Goal: Transaction & Acquisition: Purchase product/service

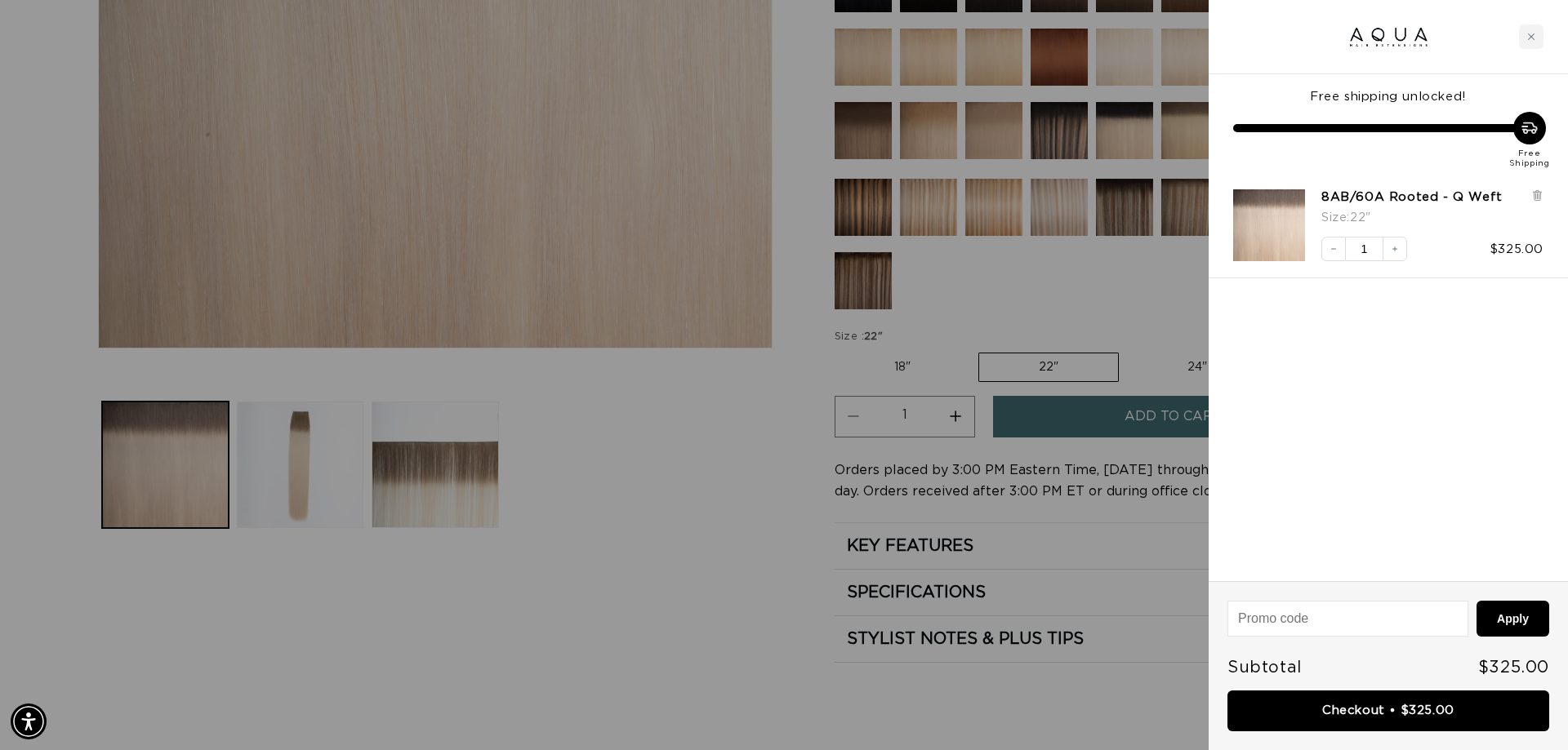
click at [658, 449] on div at bounding box center [784, 375] width 1568 height 750
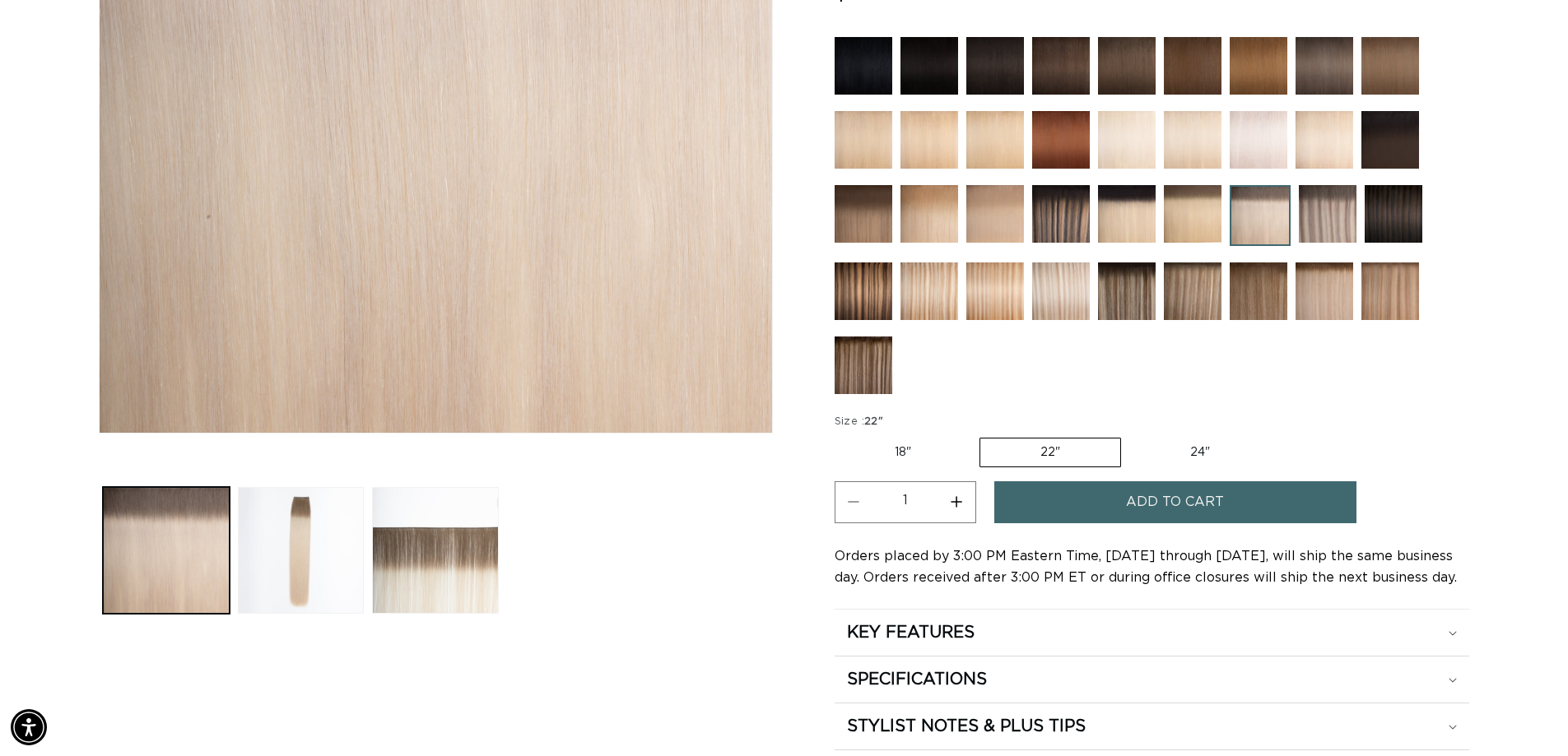
scroll to position [0, 2903]
click at [1314, 210] on img at bounding box center [1328, 214] width 57 height 57
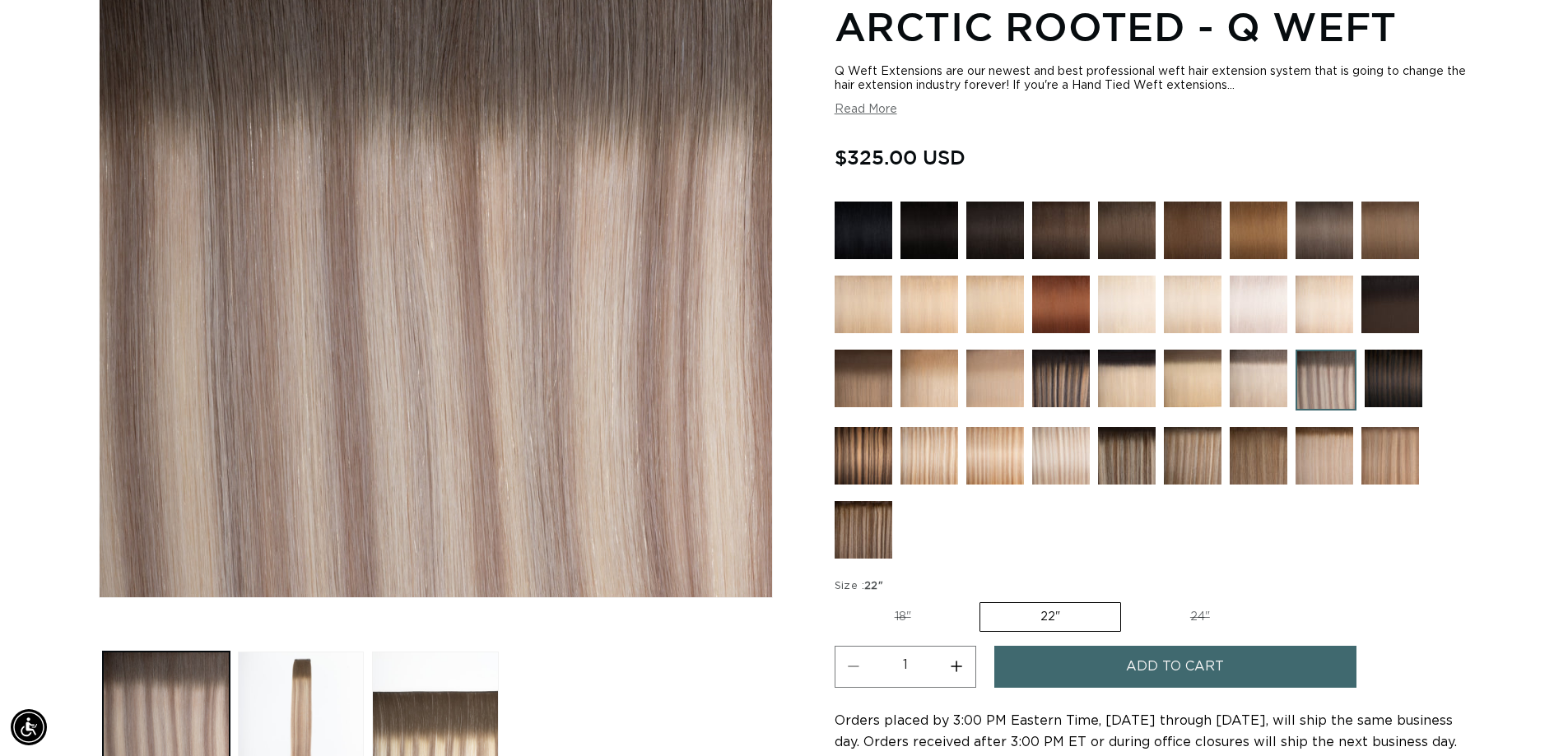
scroll to position [0, 2903]
click at [1261, 371] on img at bounding box center [1259, 378] width 57 height 57
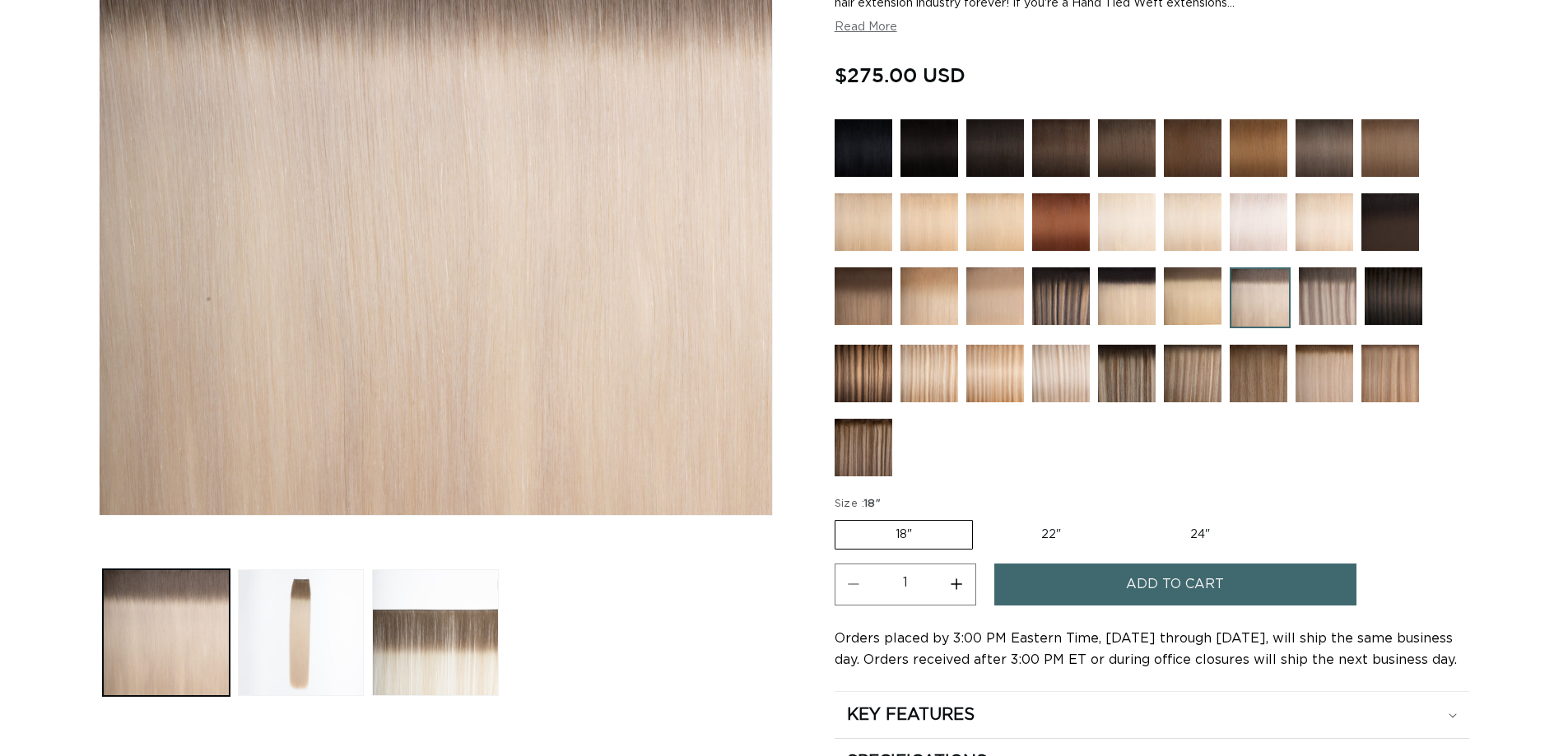
scroll to position [329, 0]
click at [1325, 281] on img at bounding box center [1328, 296] width 57 height 57
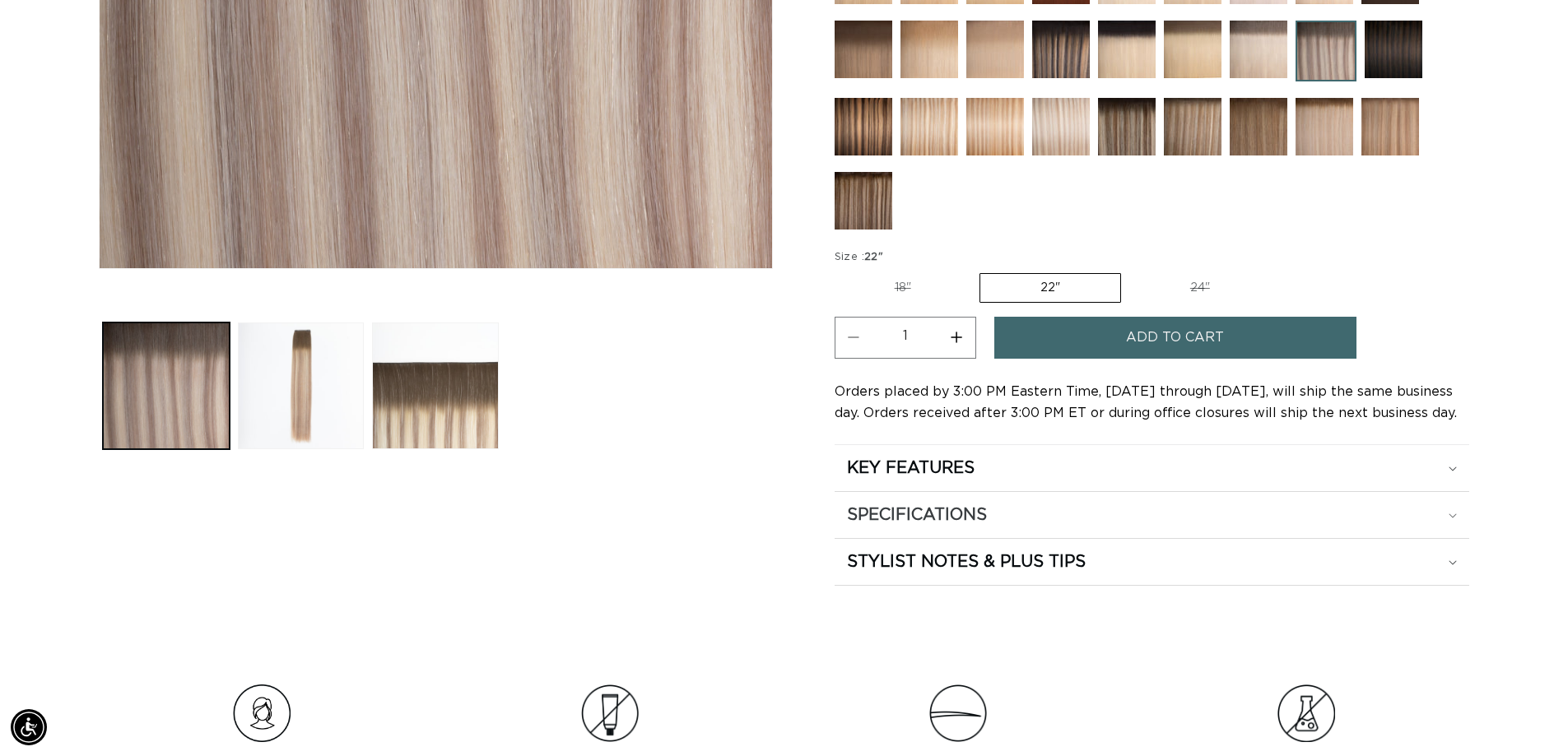
scroll to position [0, 1451]
click at [956, 506] on h2 "SPECIFICATIONS" at bounding box center [916, 515] width 140 height 21
